Goal: Obtain resource: Obtain resource

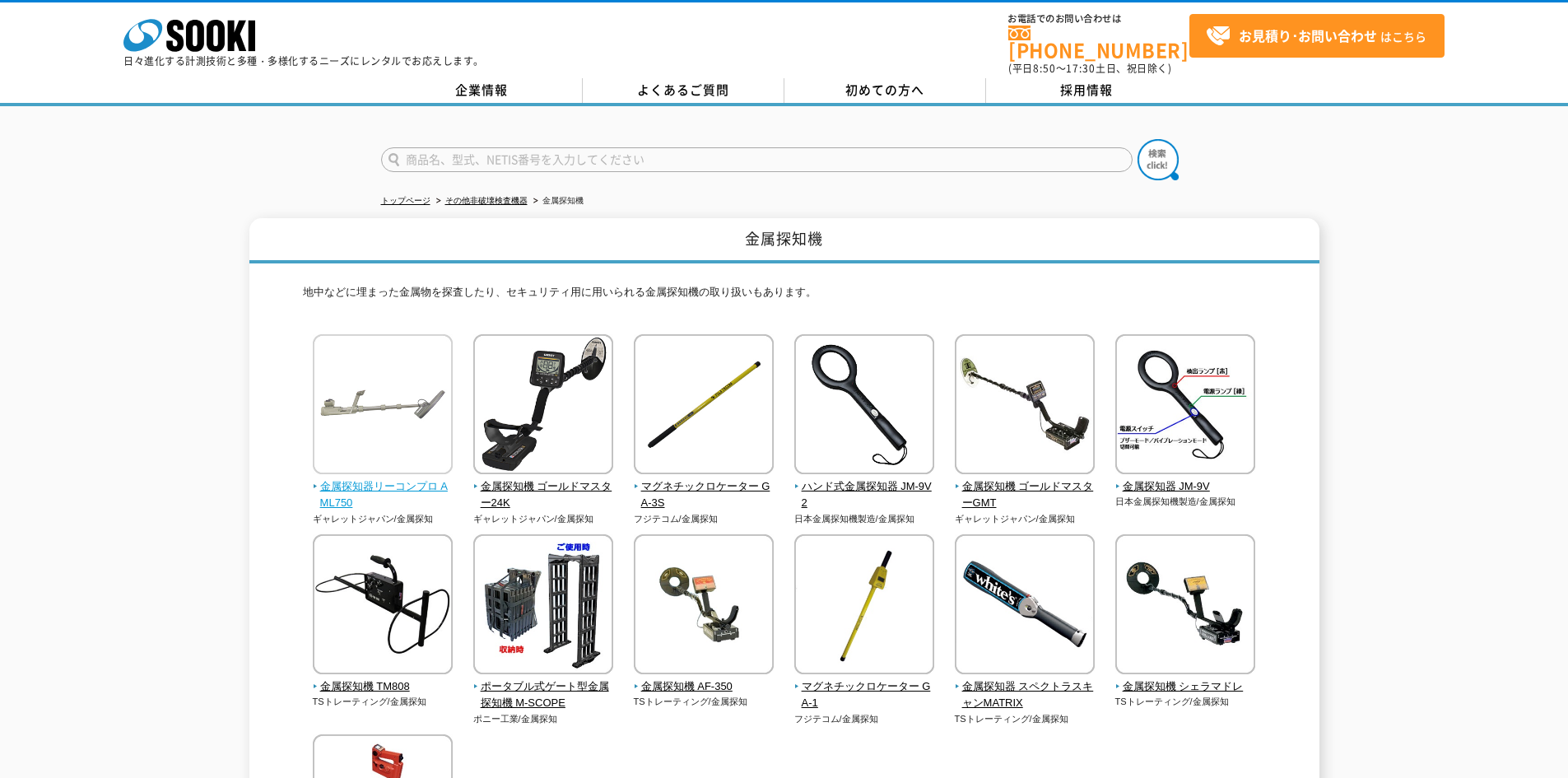
click at [354, 413] on img at bounding box center [383, 406] width 140 height 144
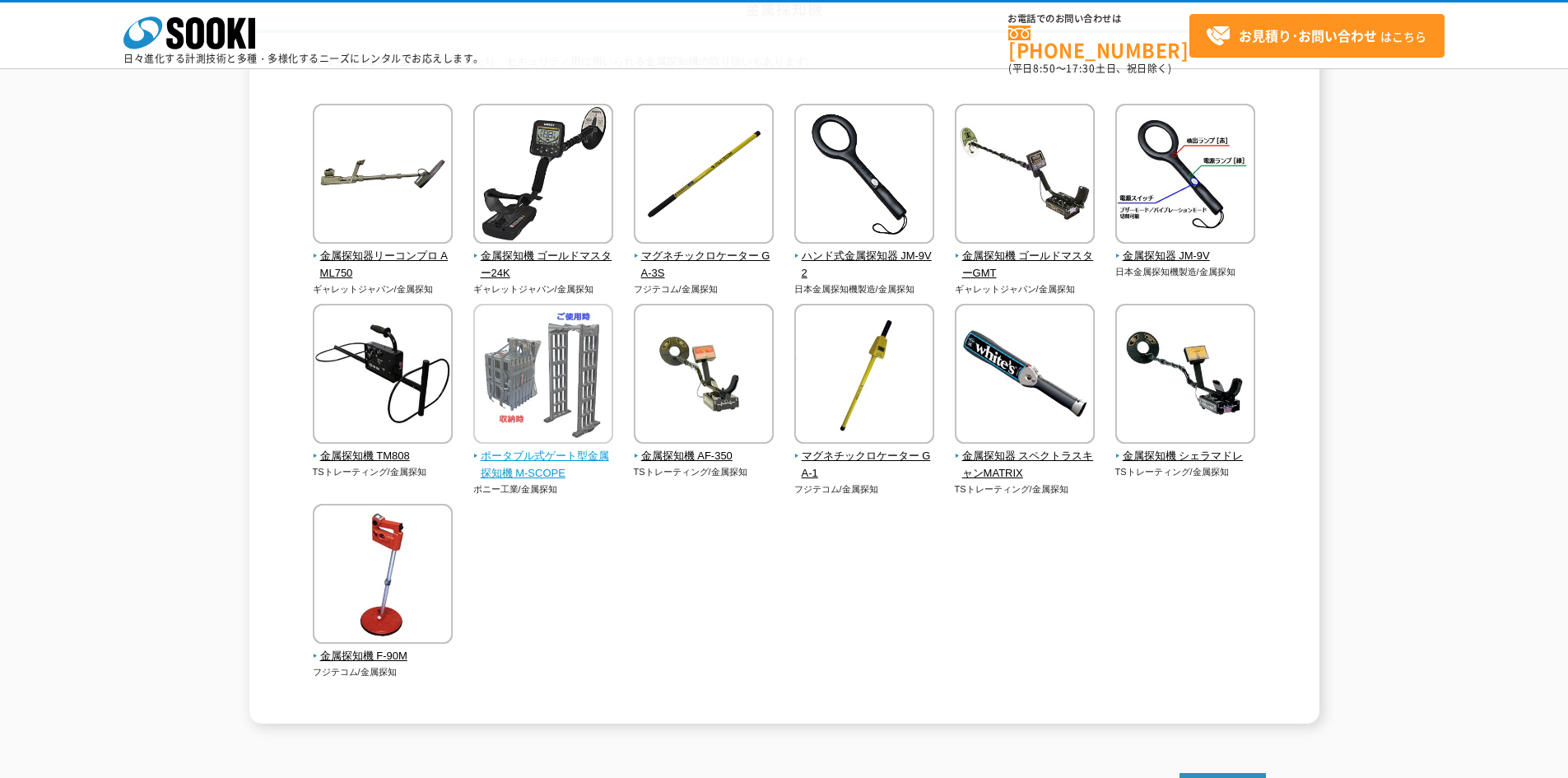
scroll to position [165, 0]
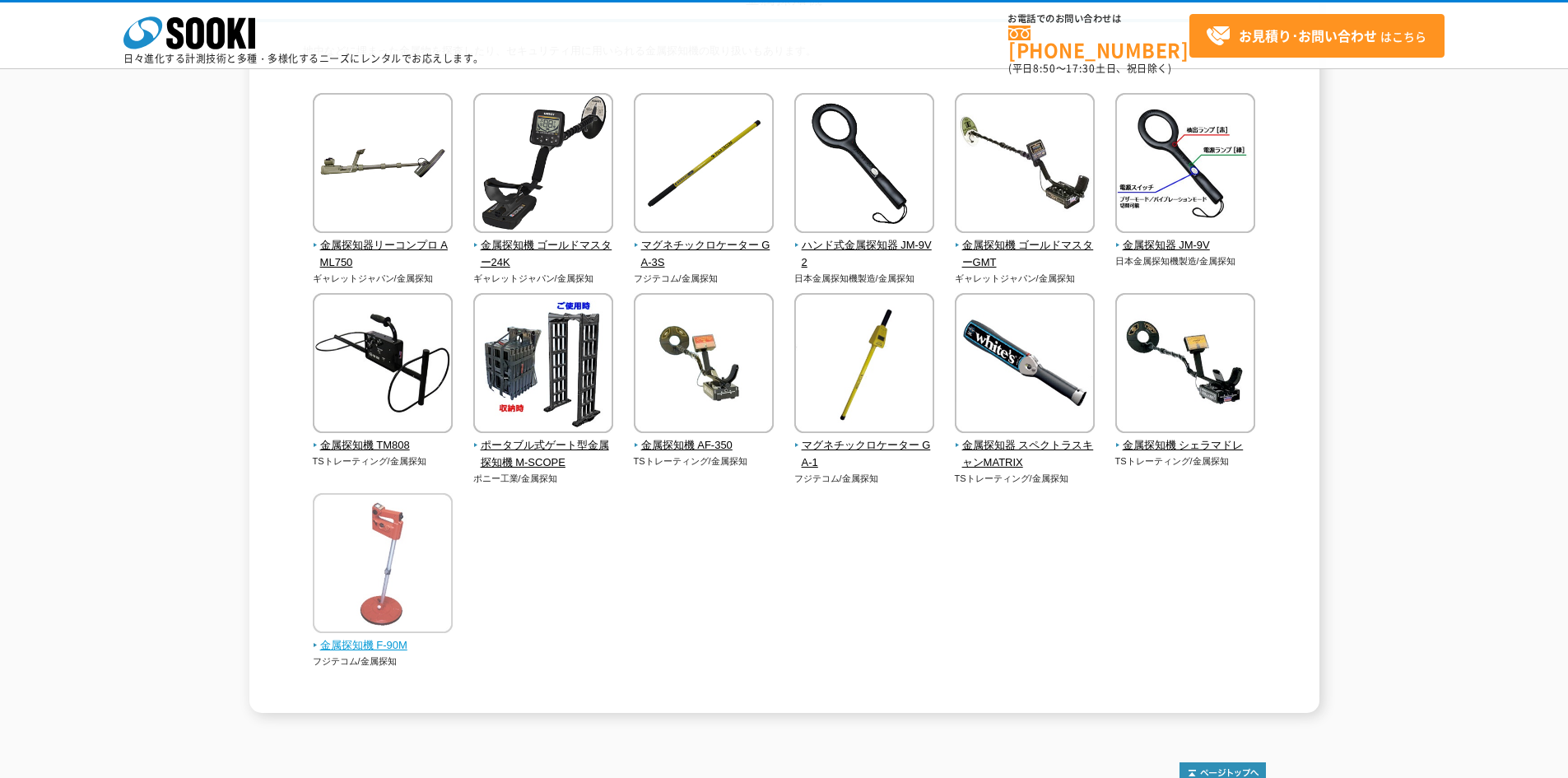
click at [397, 587] on img at bounding box center [383, 565] width 140 height 144
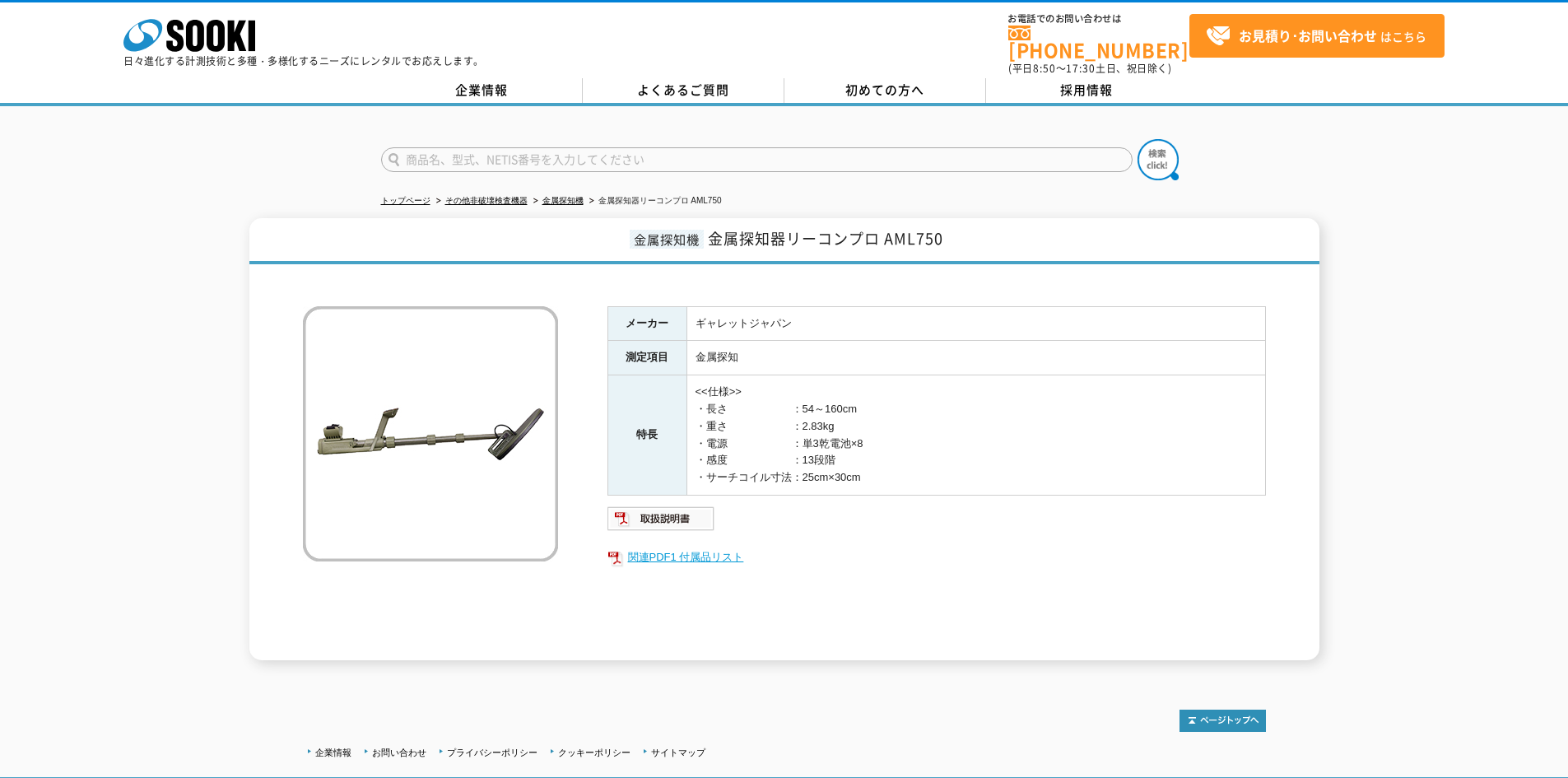
click at [680, 549] on link "関連PDF1 付属品リスト" at bounding box center [937, 557] width 659 height 22
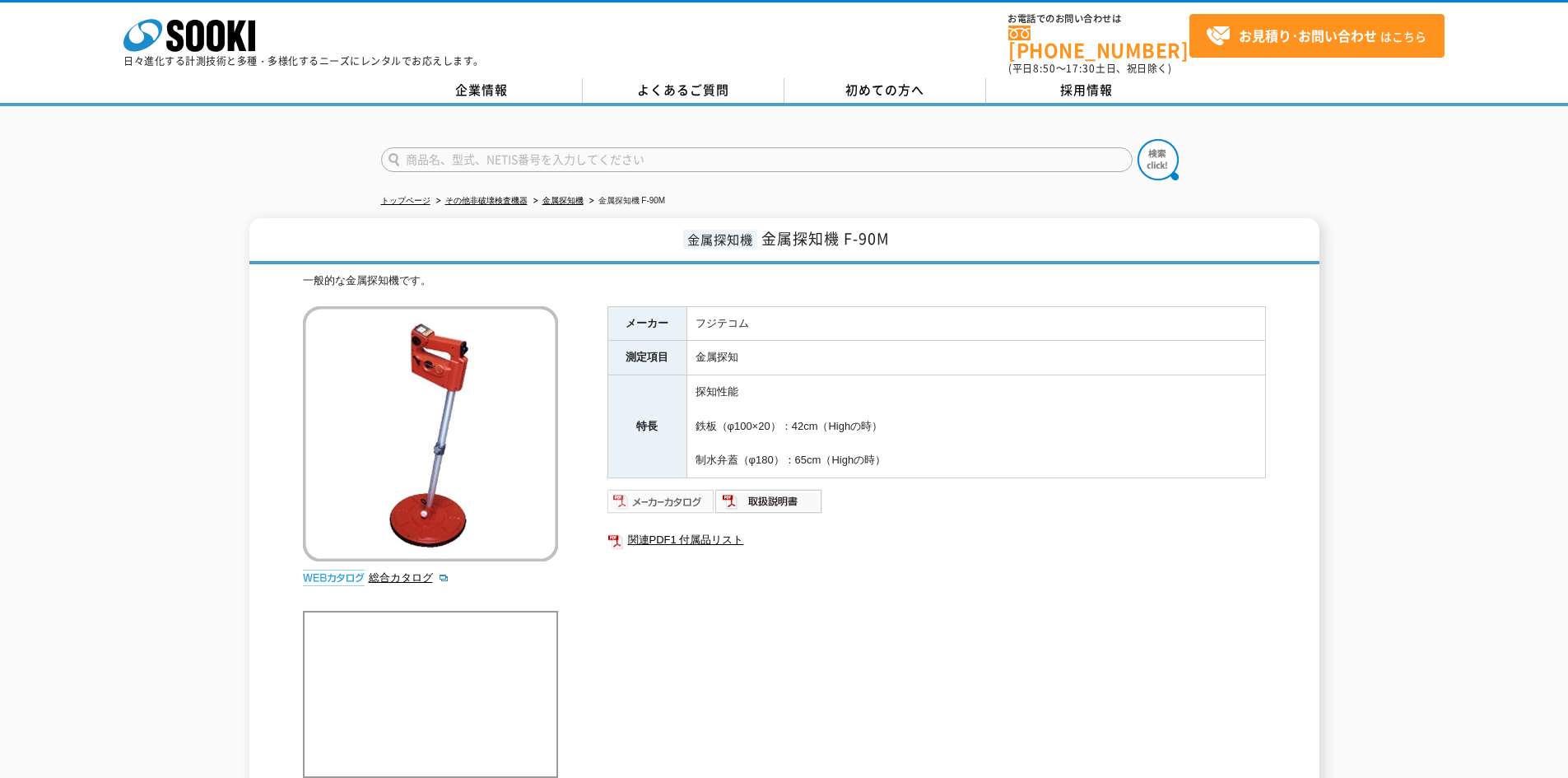
click at [691, 502] on img at bounding box center [661, 501] width 108 height 27
click at [683, 497] on img at bounding box center [661, 501] width 108 height 27
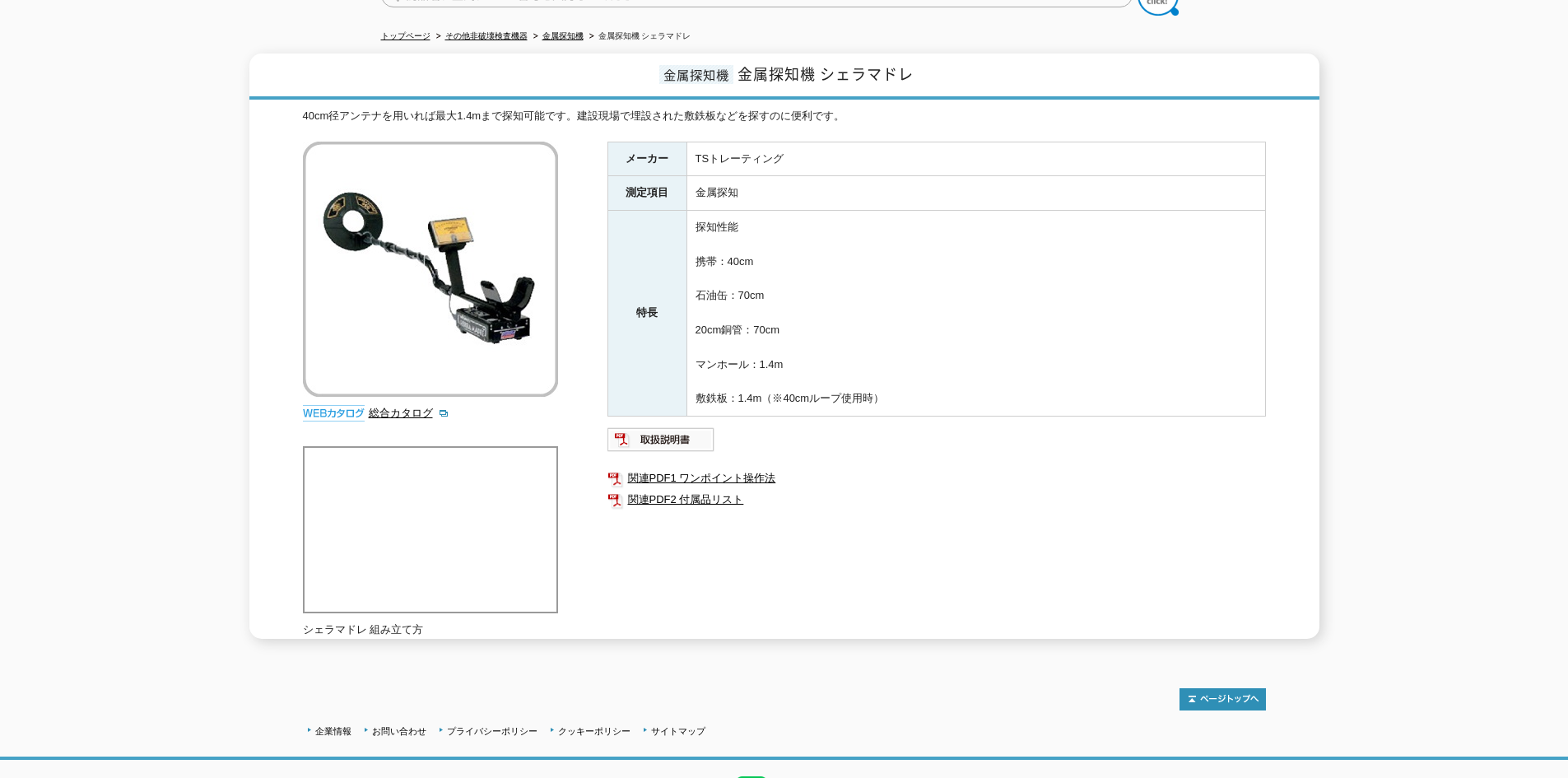
scroll to position [72, 0]
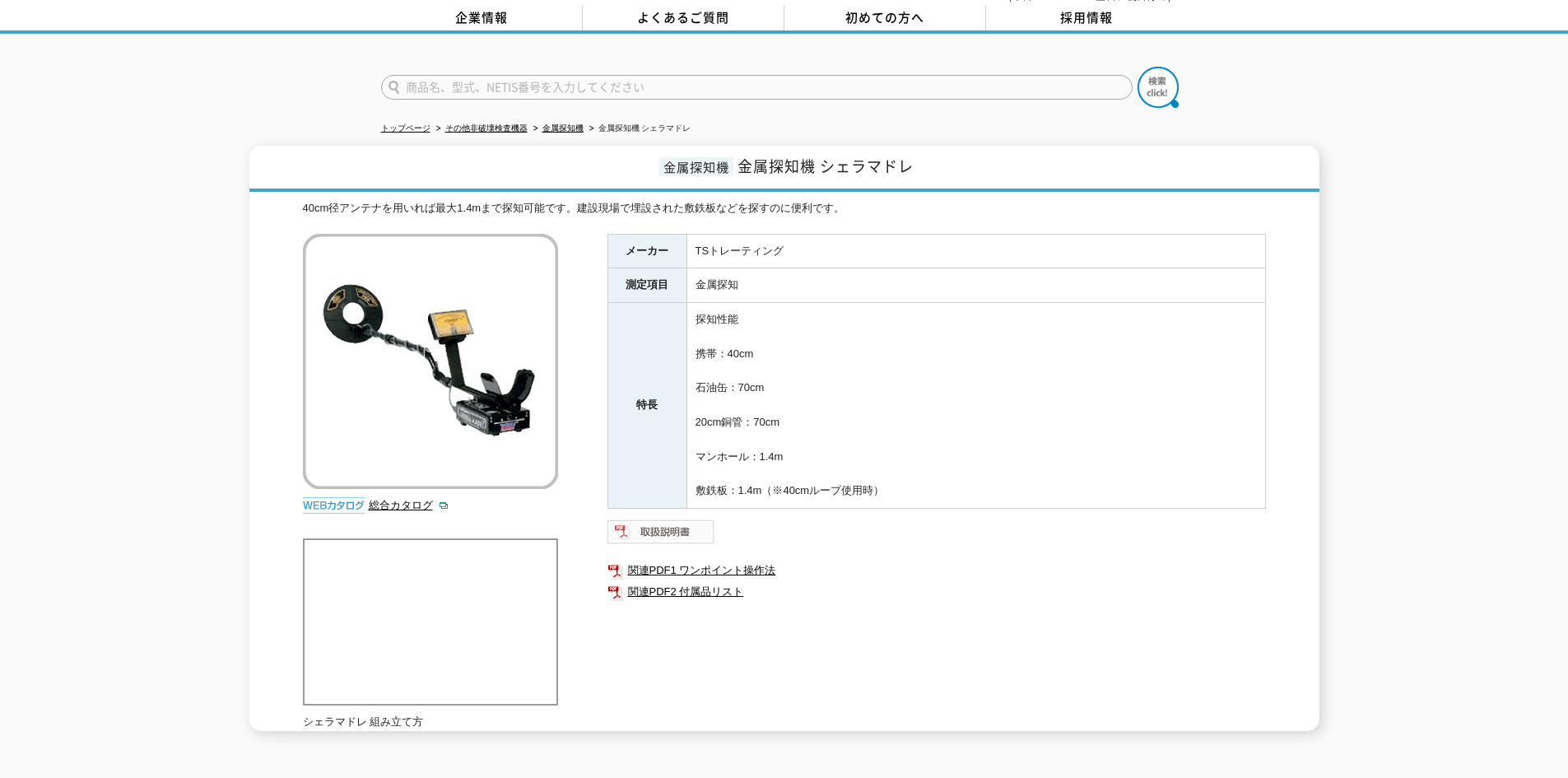
click at [683, 526] on img at bounding box center [661, 531] width 108 height 27
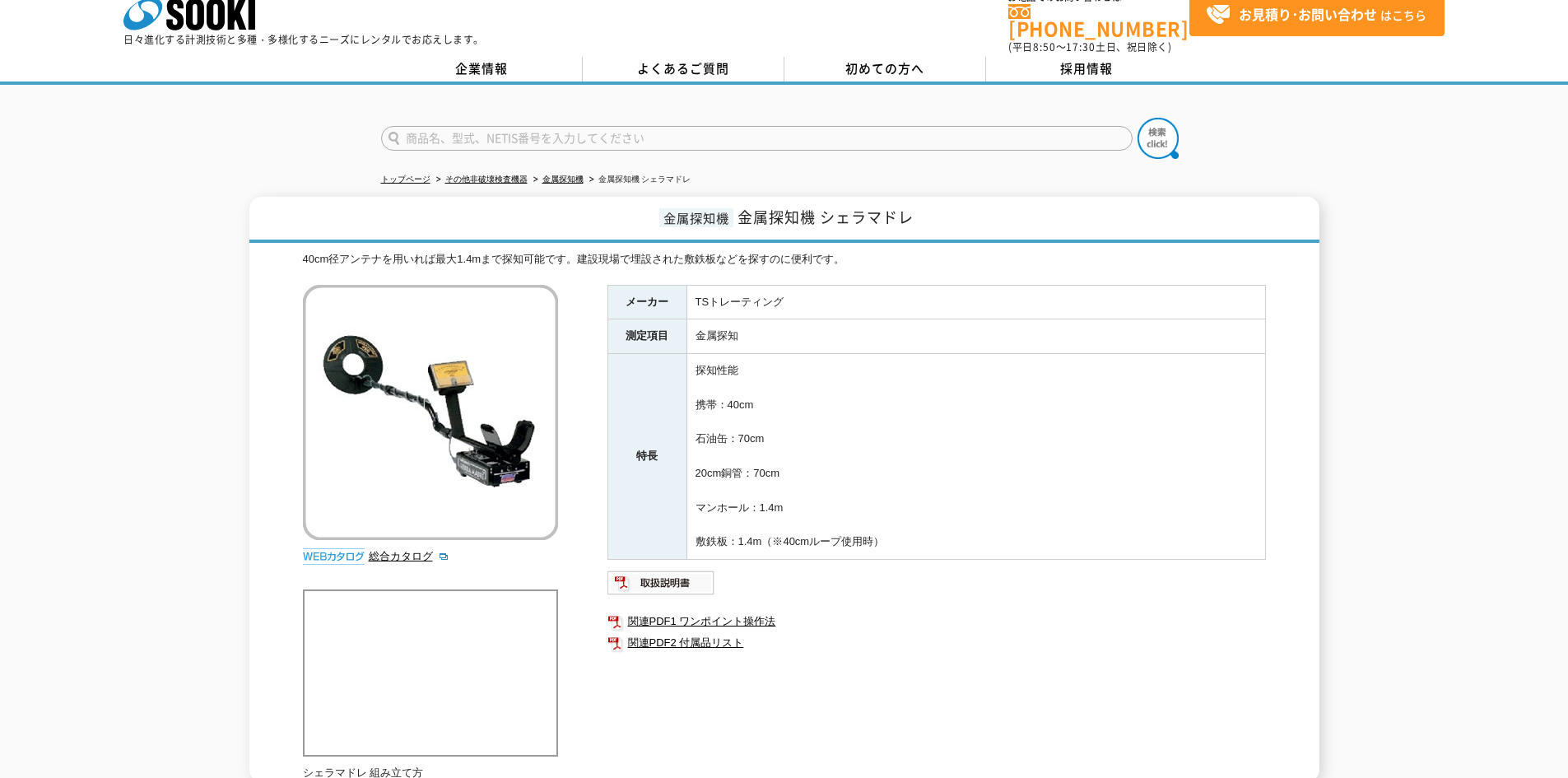
scroll to position [0, 0]
